Goal: Task Accomplishment & Management: Use online tool/utility

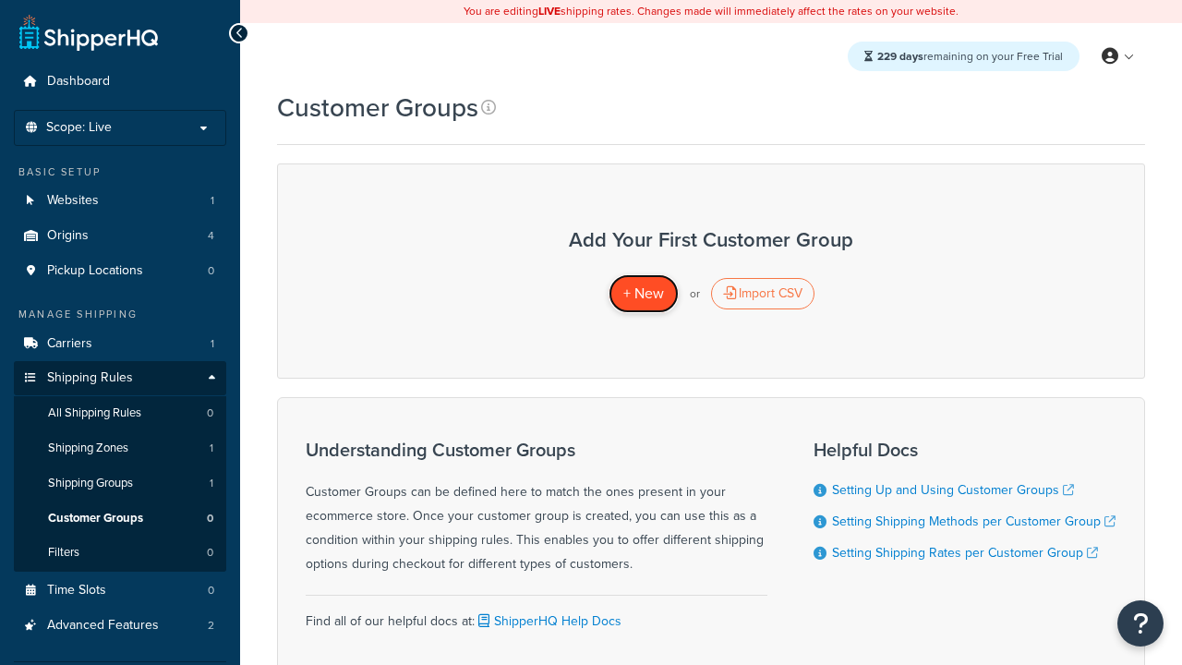
click at [643, 294] on span "+ New" at bounding box center [643, 293] width 41 height 21
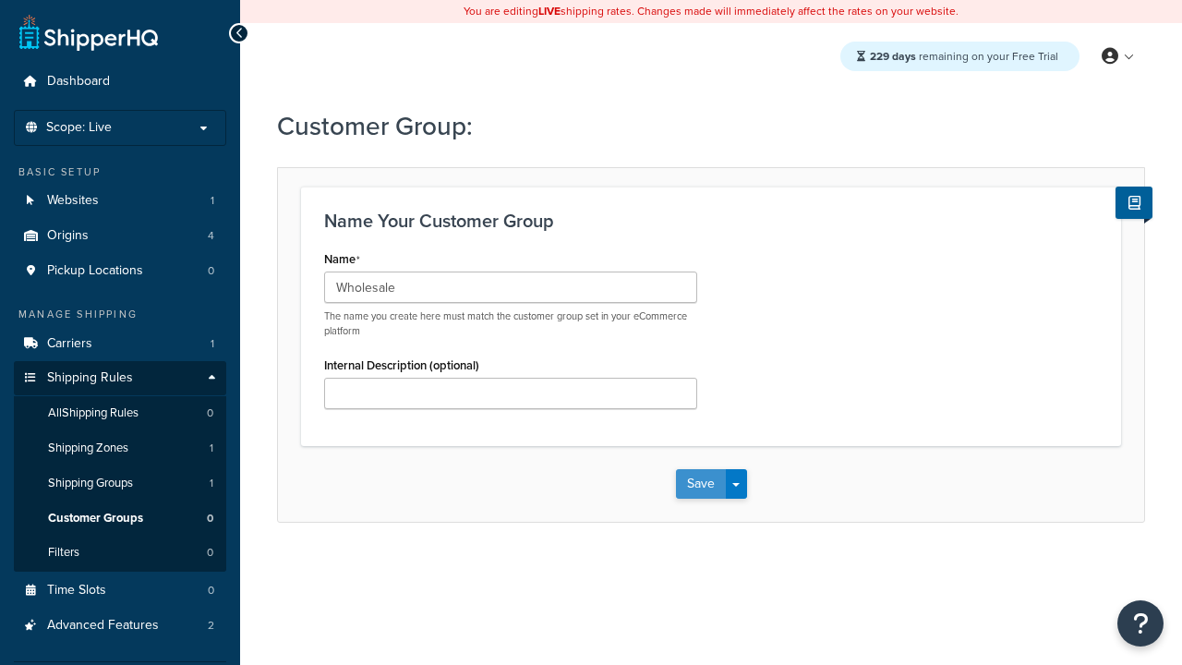
type input "Wholesale"
click at [700, 484] on button "Save" at bounding box center [701, 484] width 50 height 30
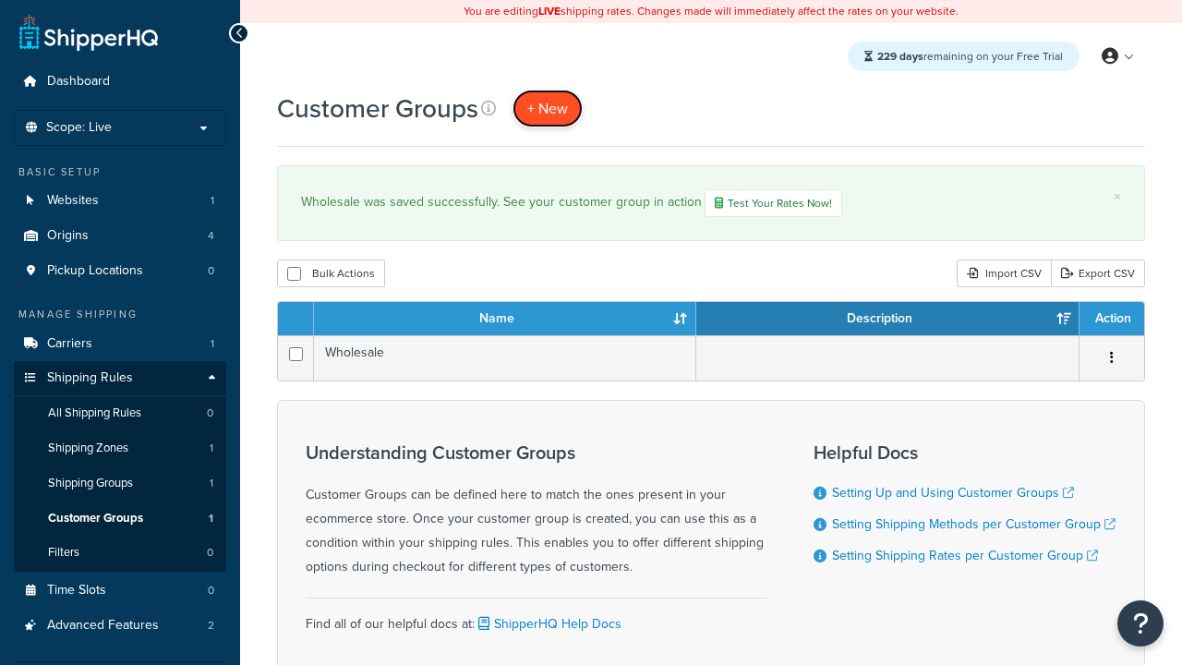
click at [548, 108] on span "+ New" at bounding box center [547, 108] width 41 height 21
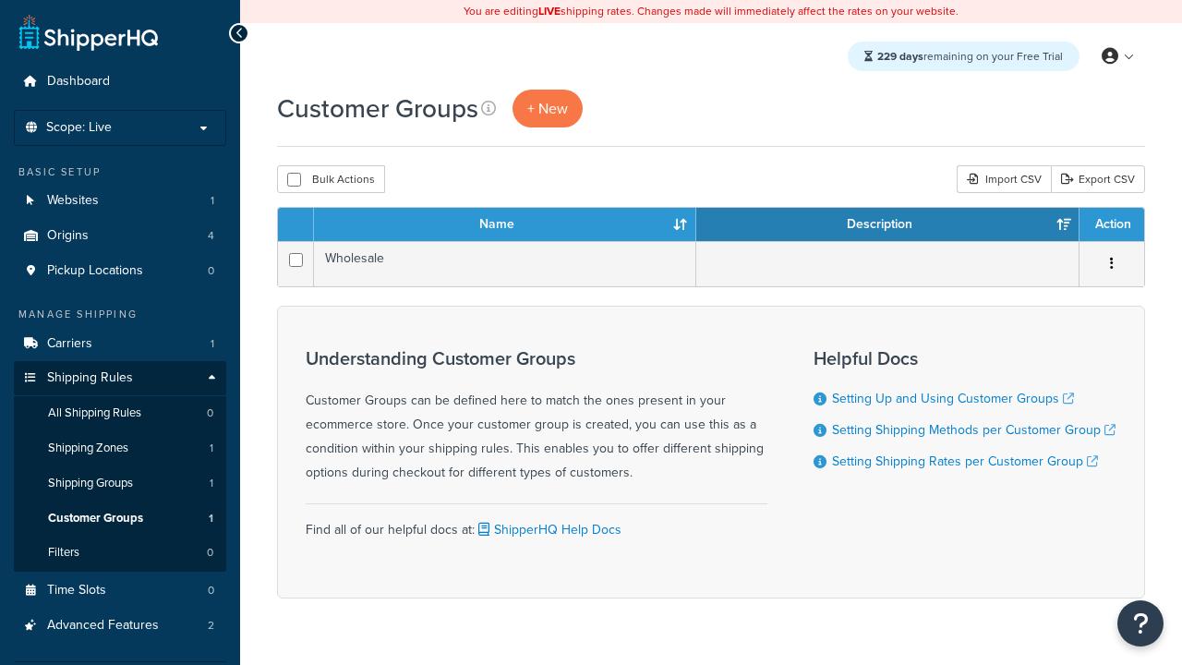
click at [505, 225] on th "Name" at bounding box center [505, 224] width 382 height 33
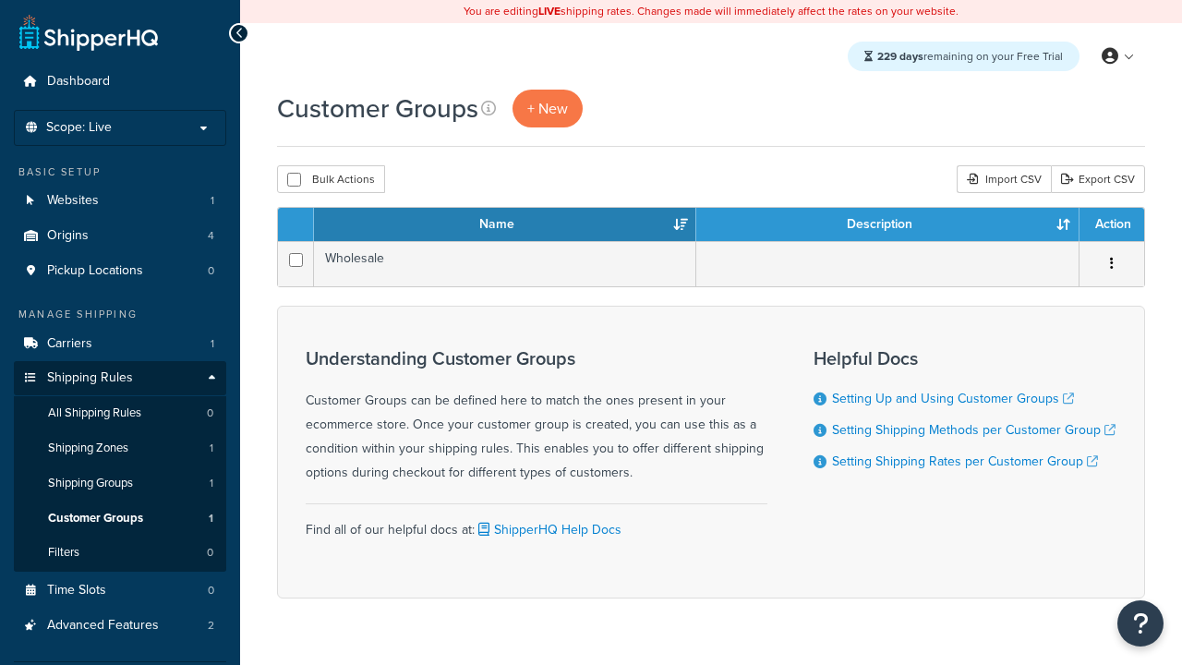
click at [505, 225] on th "Name" at bounding box center [505, 224] width 382 height 33
click at [888, 225] on th "Description" at bounding box center [887, 224] width 383 height 33
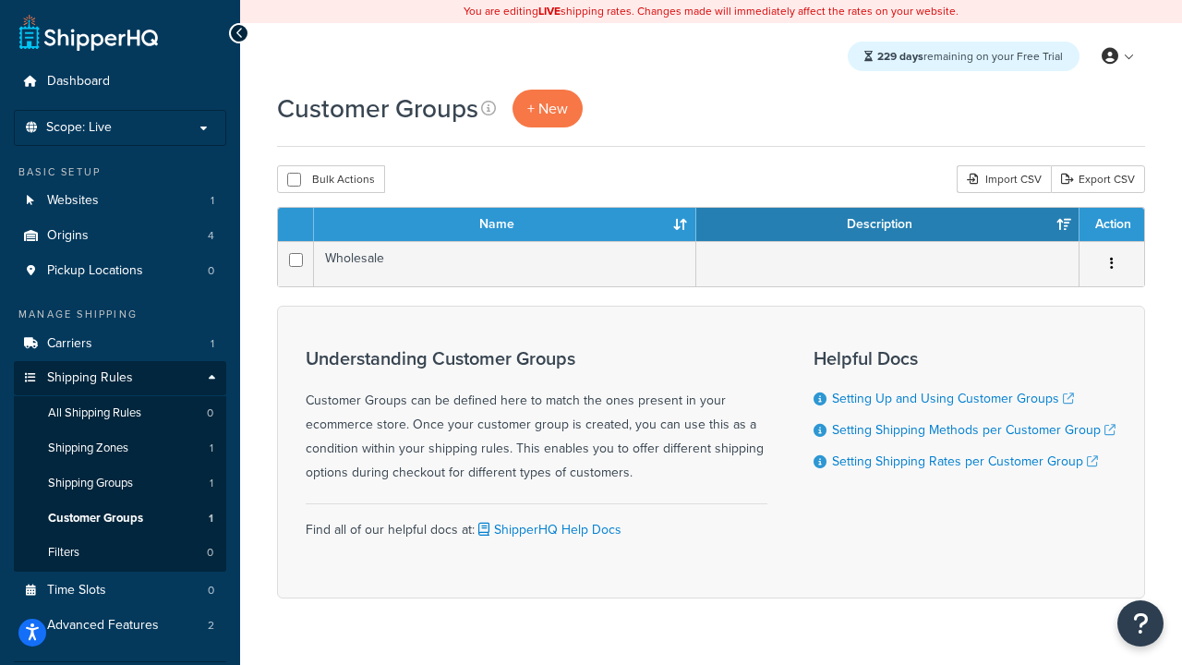
click at [1111, 225] on th "Action" at bounding box center [1112, 224] width 65 height 33
click at [489, 108] on icon at bounding box center [488, 108] width 15 height 15
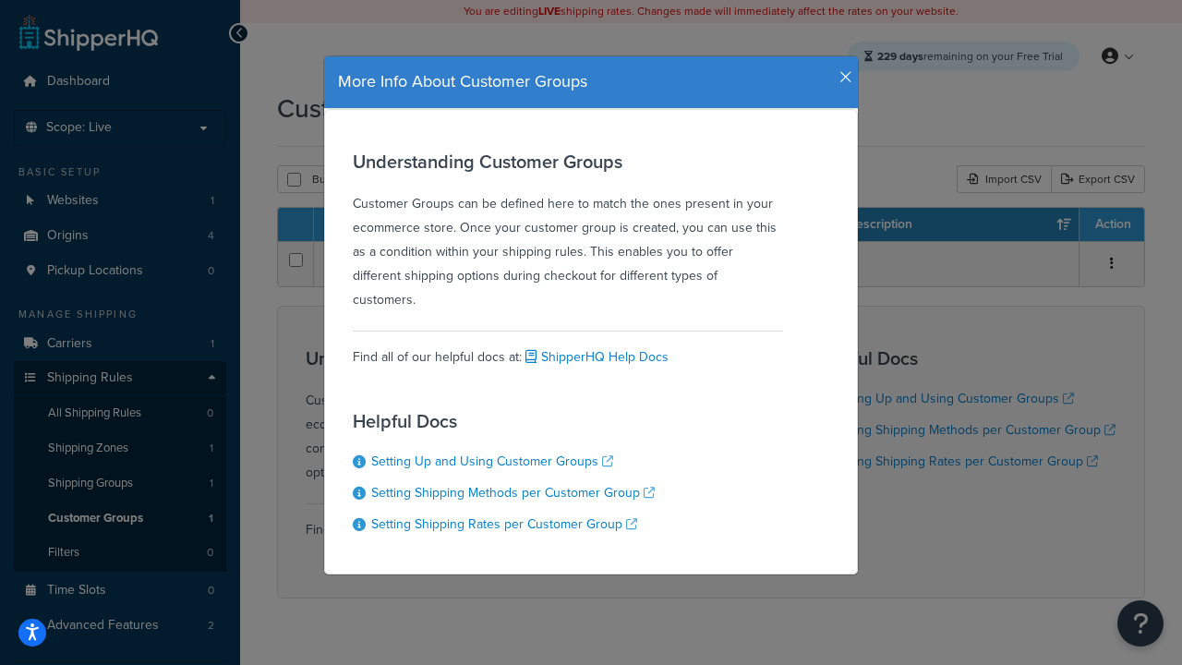
click at [841, 70] on icon "button" at bounding box center [846, 77] width 13 height 17
